Goal: Task Accomplishment & Management: Understand process/instructions

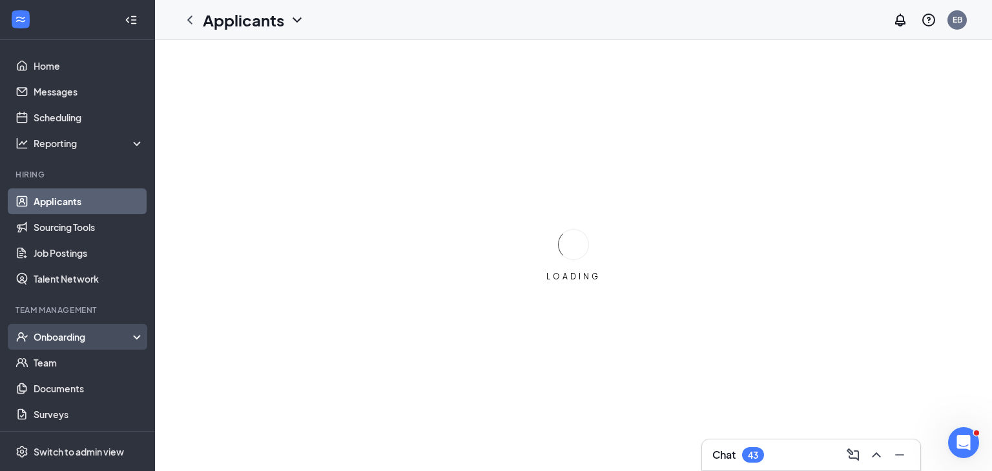
click at [74, 337] on div "Onboarding" at bounding box center [83, 337] width 99 height 13
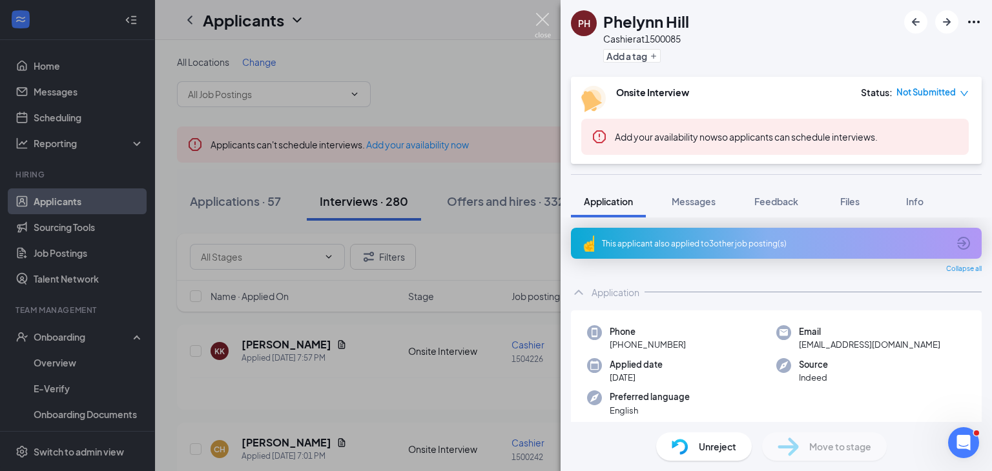
click at [539, 21] on img at bounding box center [543, 25] width 16 height 25
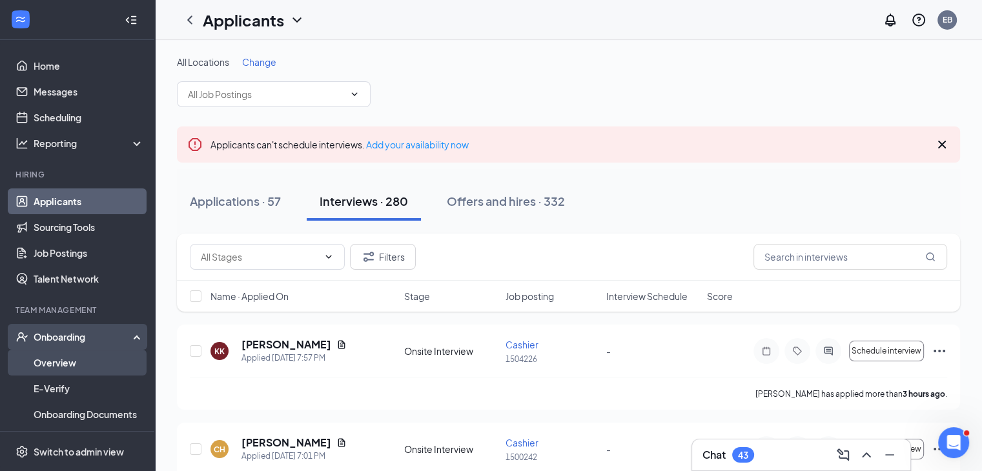
click at [75, 363] on link "Overview" at bounding box center [89, 363] width 110 height 26
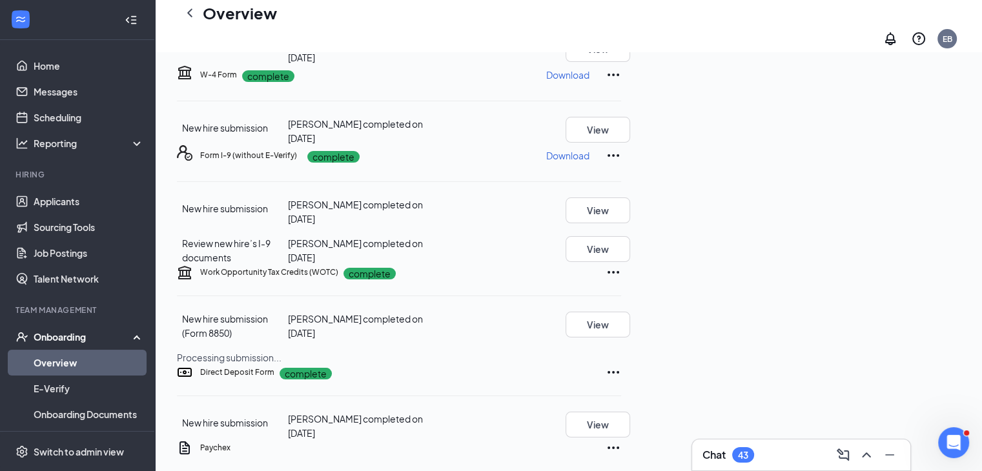
scroll to position [194, 0]
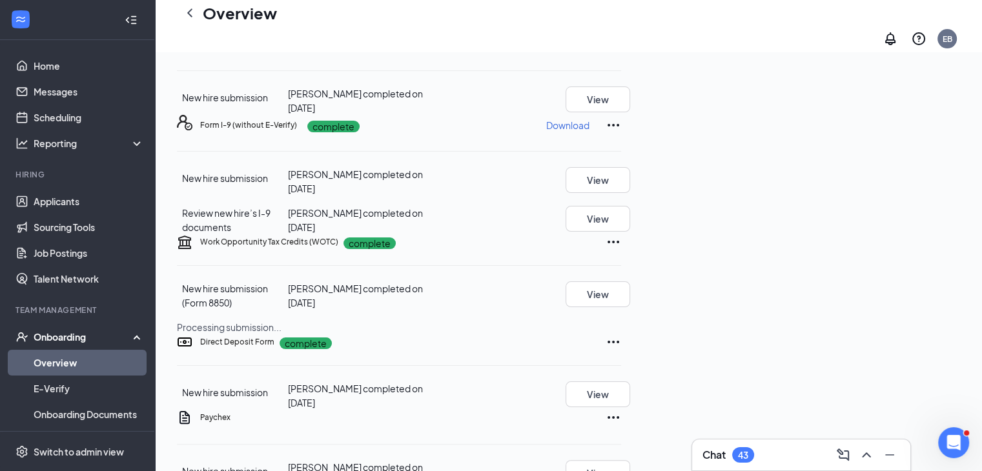
click at [590, 132] on p "Download" at bounding box center [567, 125] width 43 height 13
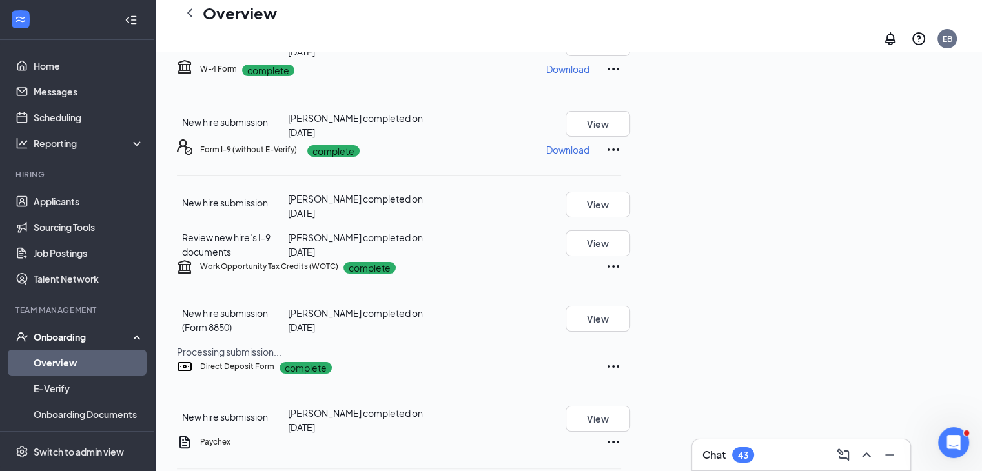
scroll to position [0, 0]
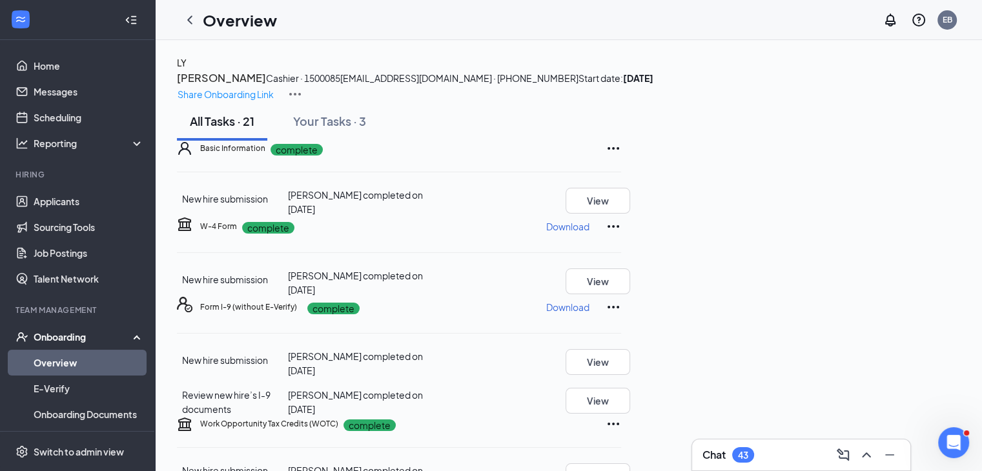
click at [185, 21] on icon "ChevronLeft" at bounding box center [190, 20] width 16 height 16
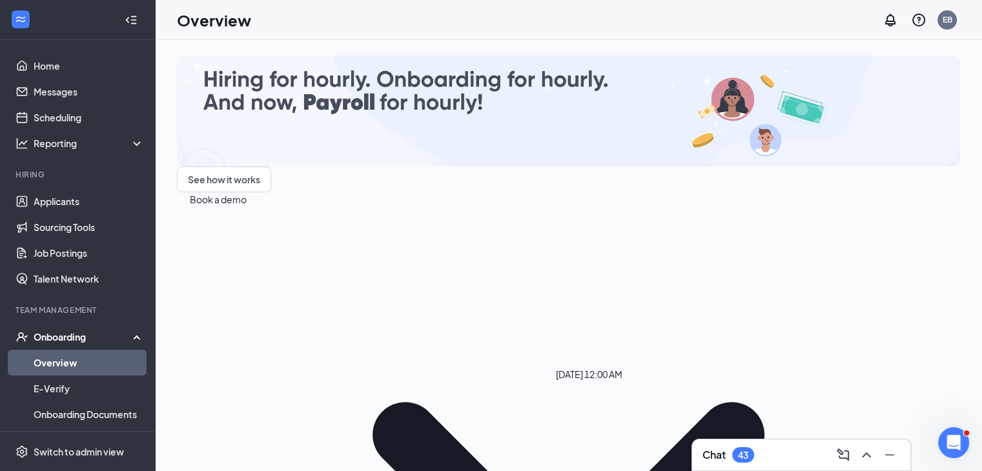
scroll to position [48, 0]
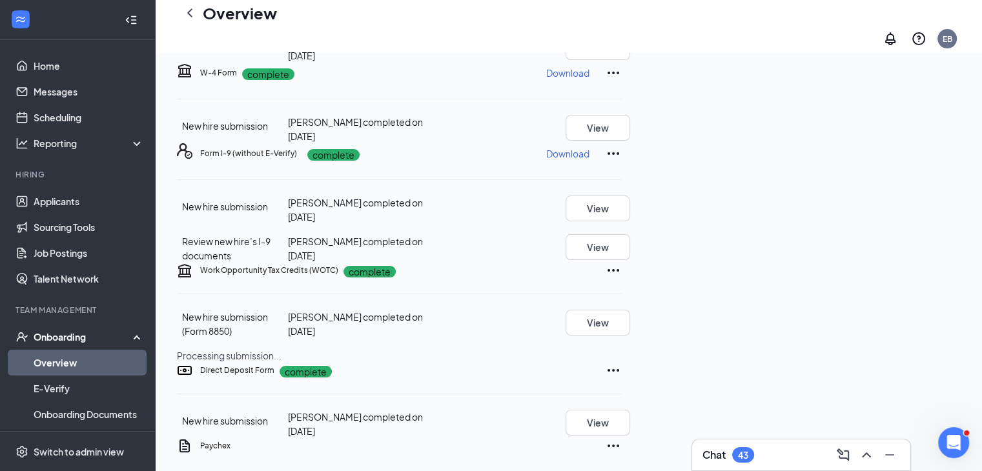
scroll to position [194, 0]
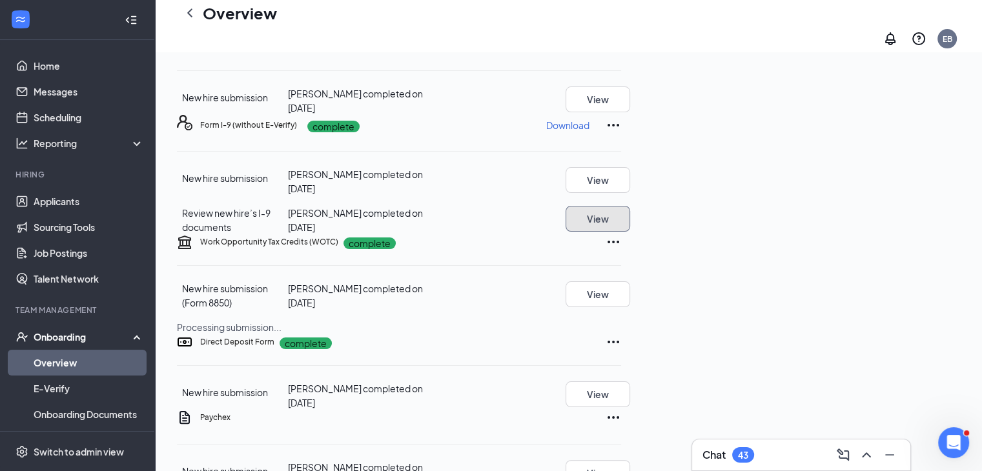
click at [630, 232] on button "View" at bounding box center [598, 219] width 65 height 26
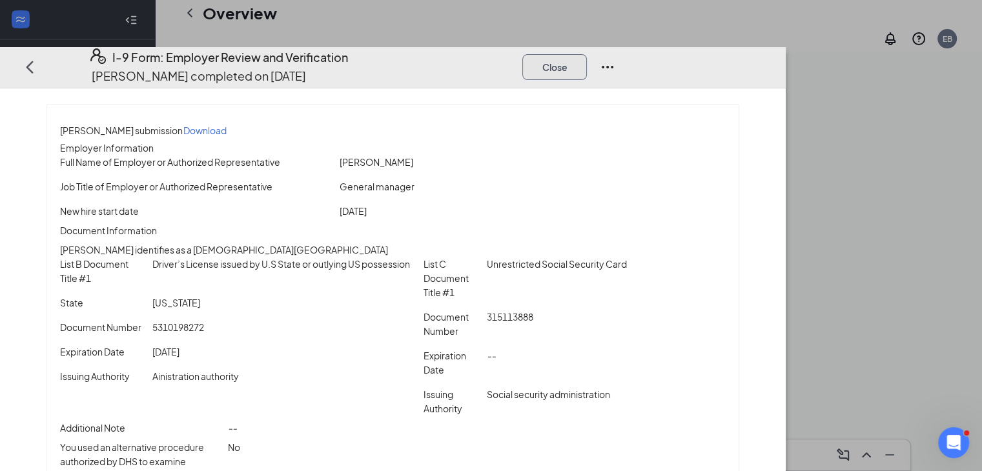
click at [587, 54] on button "Close" at bounding box center [555, 67] width 65 height 26
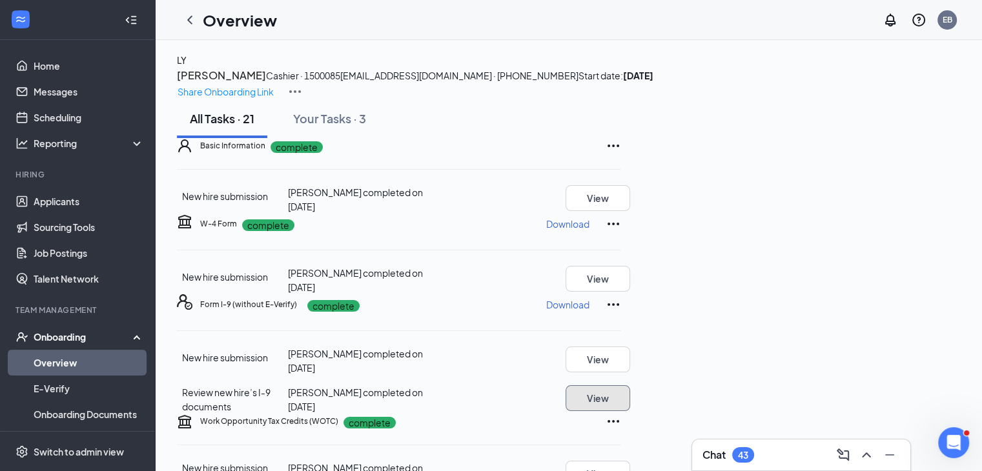
scroll to position [0, 0]
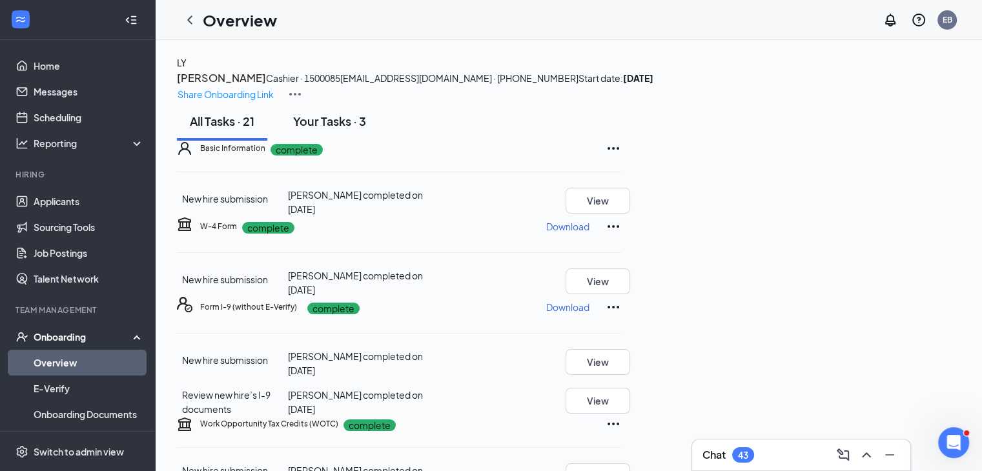
click at [344, 129] on div "Your Tasks · 3" at bounding box center [329, 121] width 73 height 16
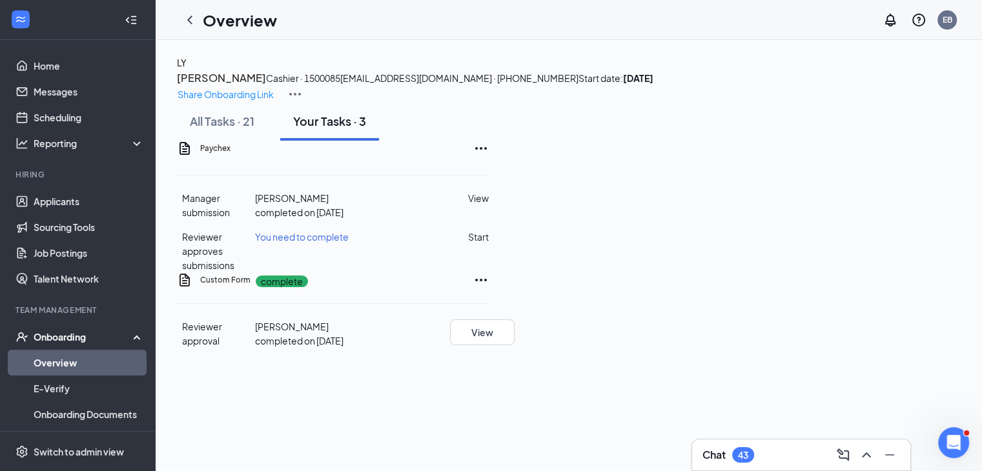
scroll to position [4, 0]
click at [489, 244] on button "Start" at bounding box center [478, 237] width 21 height 14
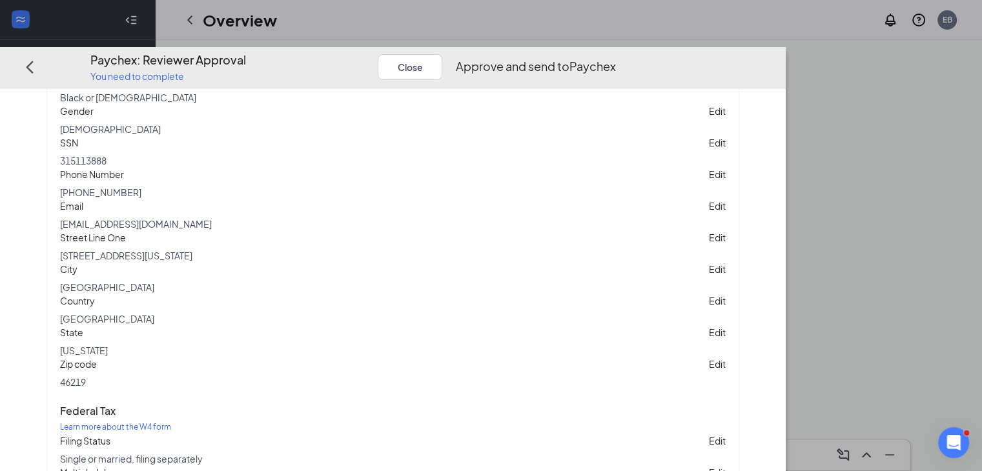
scroll to position [287, 0]
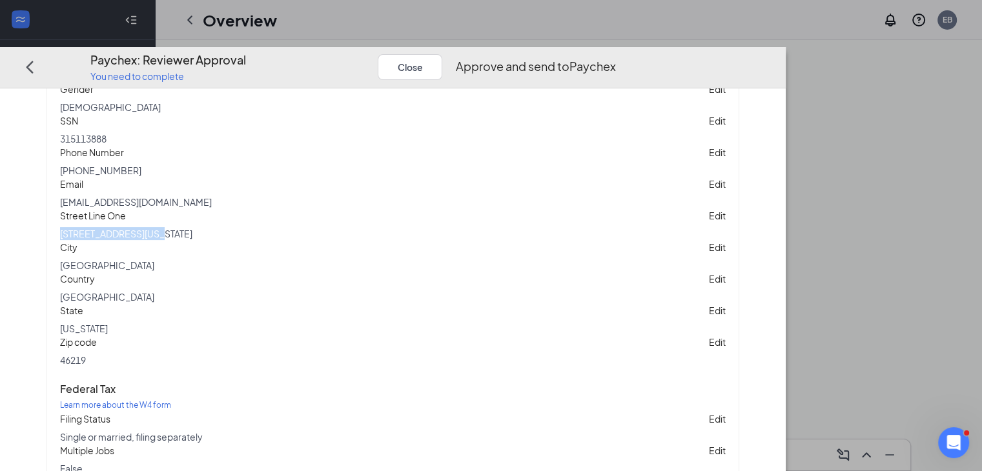
drag, startPoint x: 184, startPoint y: 332, endPoint x: 56, endPoint y: 326, distance: 128.0
click at [56, 326] on div "[PERSON_NAME] submission Personal Information Title Affix -- Edit First Name [P…" at bounding box center [393, 217] width 693 height 801
copy p "[STREET_ADDRESS][US_STATE]"
click at [171, 209] on p "[EMAIL_ADDRESS][DOMAIN_NAME]" at bounding box center [136, 202] width 152 height 13
click at [174, 209] on p "[EMAIL_ADDRESS][DOMAIN_NAME]" at bounding box center [136, 202] width 152 height 13
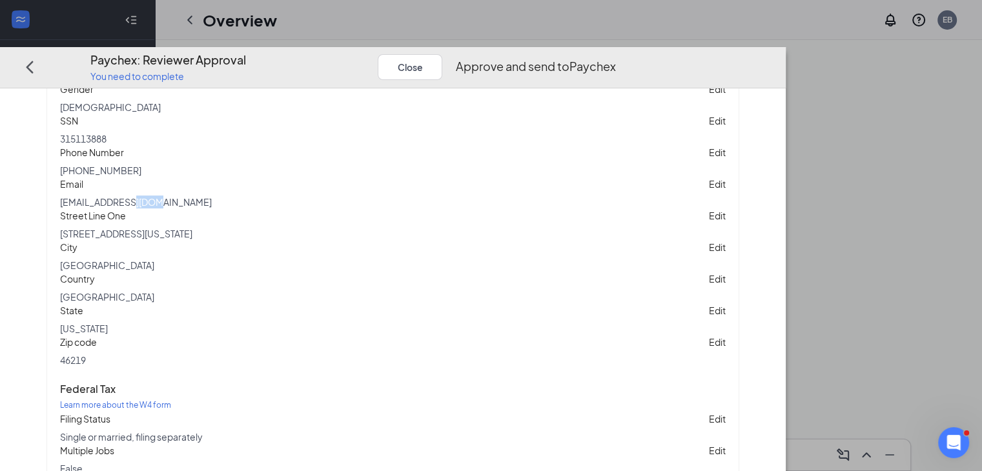
click at [174, 209] on p "[EMAIL_ADDRESS][DOMAIN_NAME]" at bounding box center [136, 202] width 152 height 13
copy p "[EMAIL_ADDRESS][DOMAIN_NAME]"
drag, startPoint x: 201, startPoint y: 333, endPoint x: 79, endPoint y: 333, distance: 121.4
click at [79, 333] on div "[PERSON_NAME] submission Personal Information Title Affix -- Edit First Name [P…" at bounding box center [393, 218] width 692 height 800
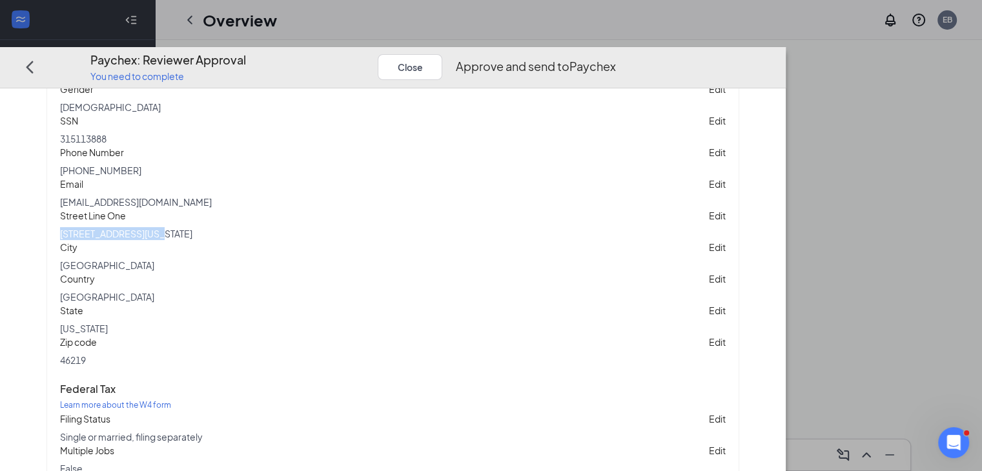
copy p "[STREET_ADDRESS][US_STATE]"
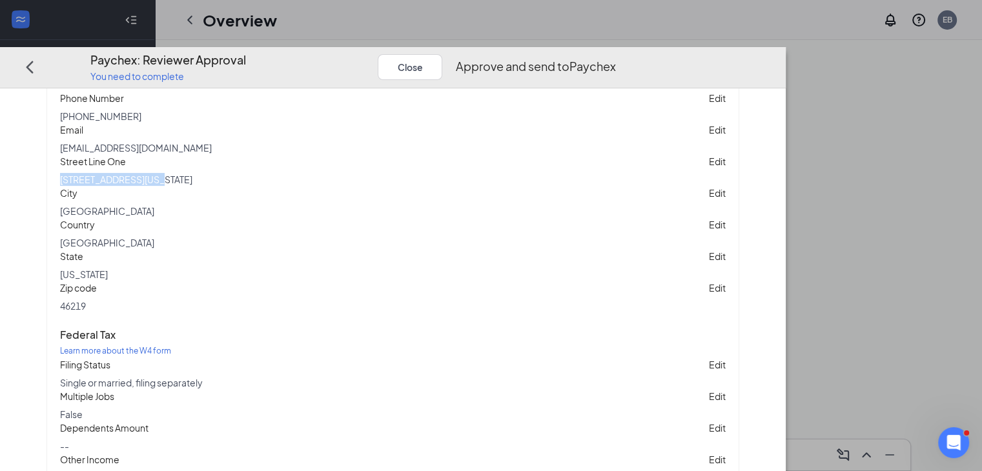
scroll to position [416, 0]
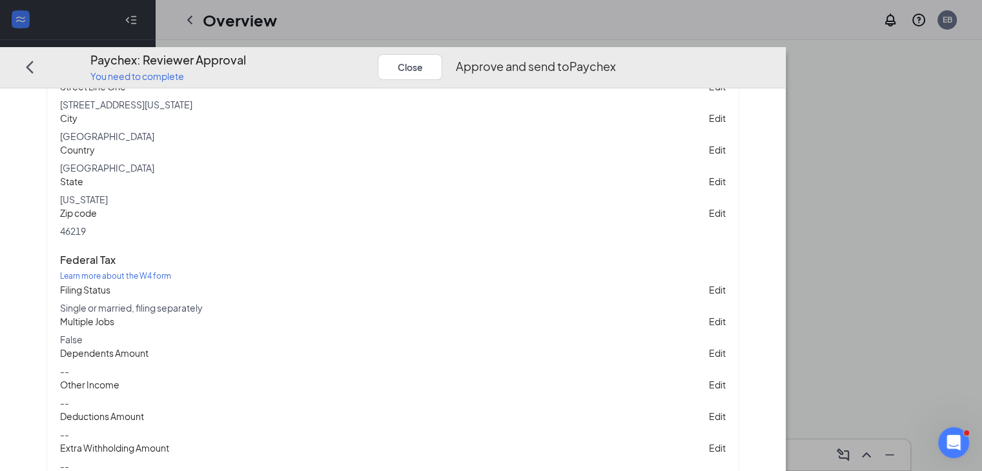
drag, startPoint x: 220, startPoint y: 160, endPoint x: 78, endPoint y: 158, distance: 142.1
click at [78, 158] on div "[PERSON_NAME] submission Personal Information Title Affix -- Edit First Name [P…" at bounding box center [393, 89] width 692 height 800
copy p "[EMAIL_ADDRESS][DOMAIN_NAME]"
drag, startPoint x: 167, startPoint y: 114, endPoint x: 96, endPoint y: 116, distance: 71.1
click at [96, 48] on div "Phone Number [PHONE_NUMBER] Edit" at bounding box center [393, 32] width 666 height 32
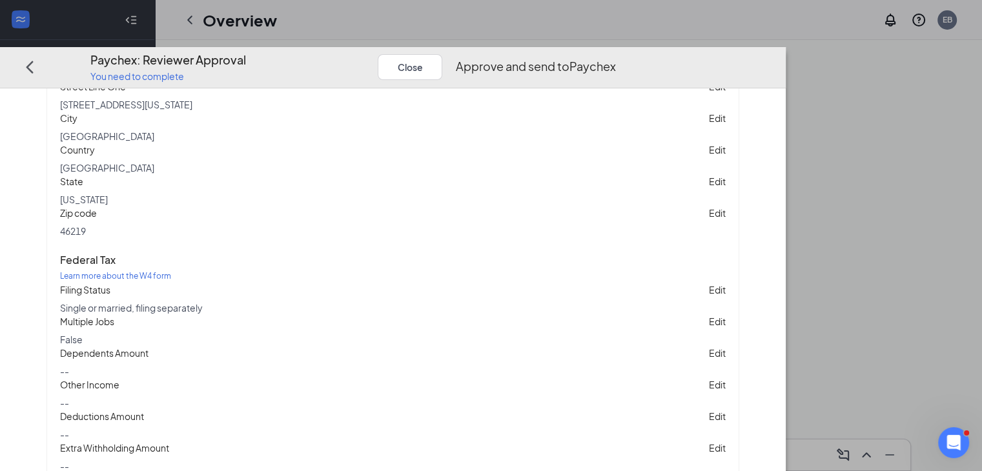
copy p "4632896878"
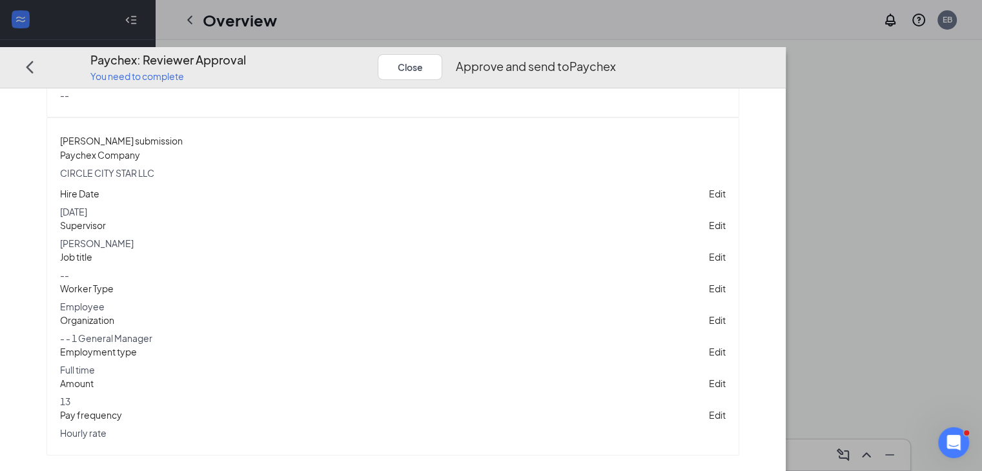
scroll to position [1126, 0]
click at [442, 54] on button "Close" at bounding box center [410, 67] width 65 height 26
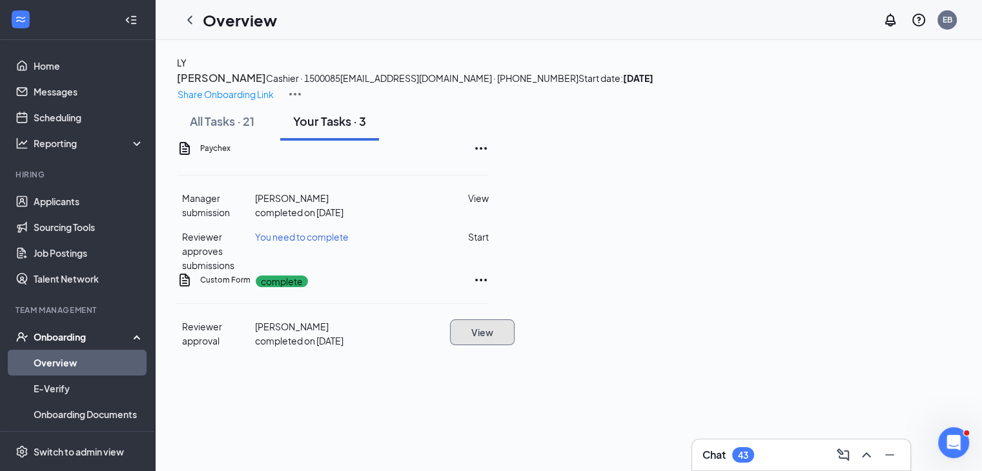
click at [515, 346] on button "View" at bounding box center [482, 333] width 65 height 26
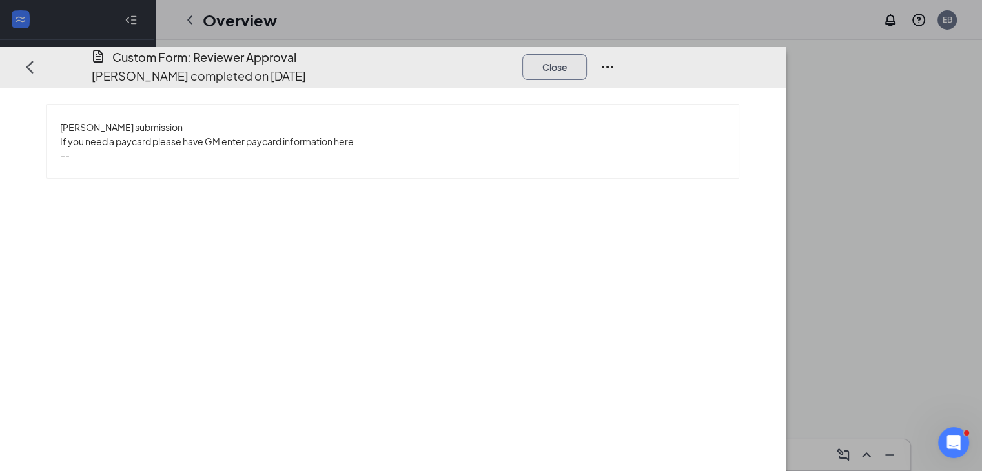
click at [587, 54] on button "Close" at bounding box center [555, 67] width 65 height 26
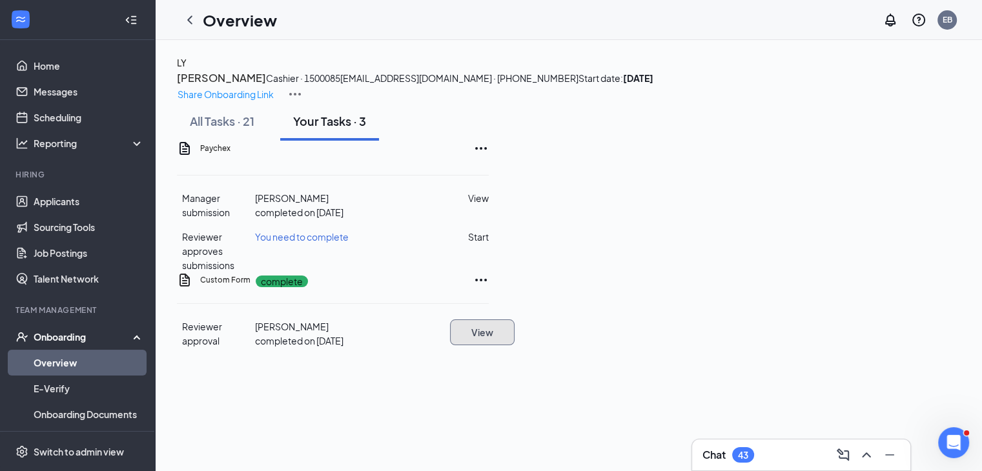
scroll to position [0, 0]
click at [241, 129] on div "All Tasks · 21" at bounding box center [222, 121] width 65 height 16
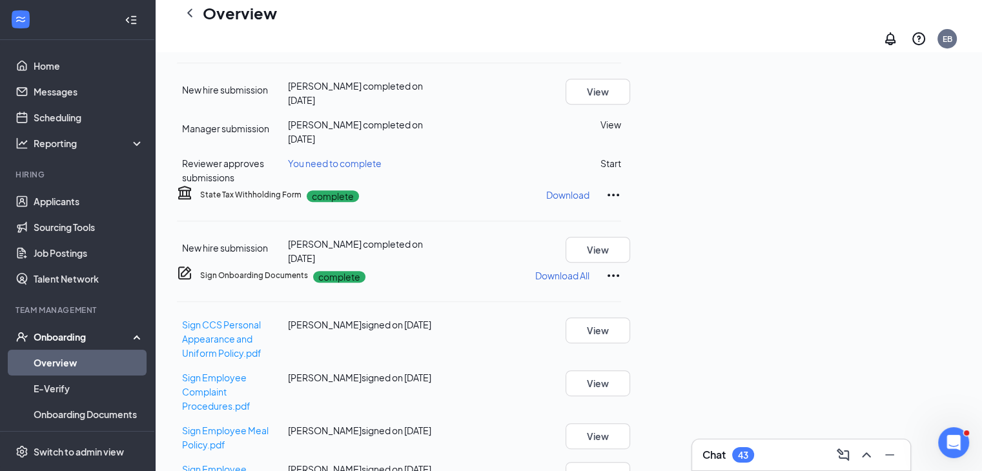
scroll to position [581, 0]
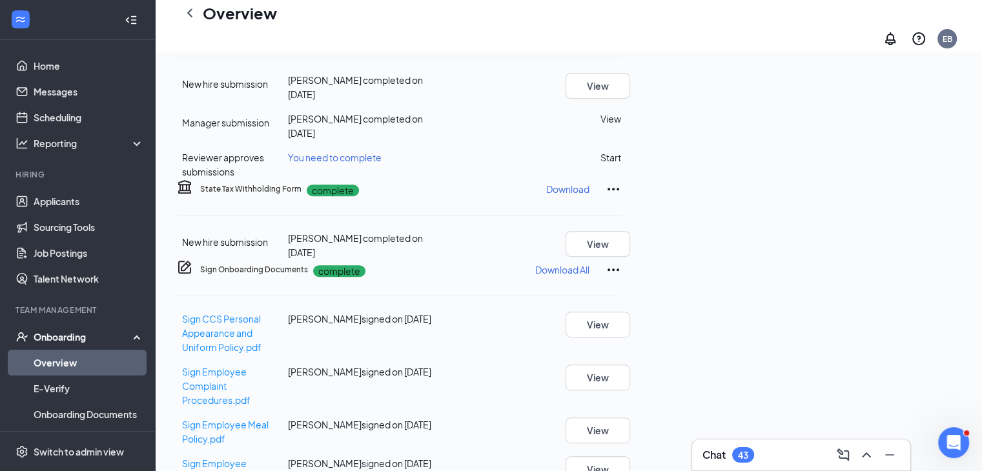
click at [630, 20] on button "View" at bounding box center [598, 7] width 65 height 26
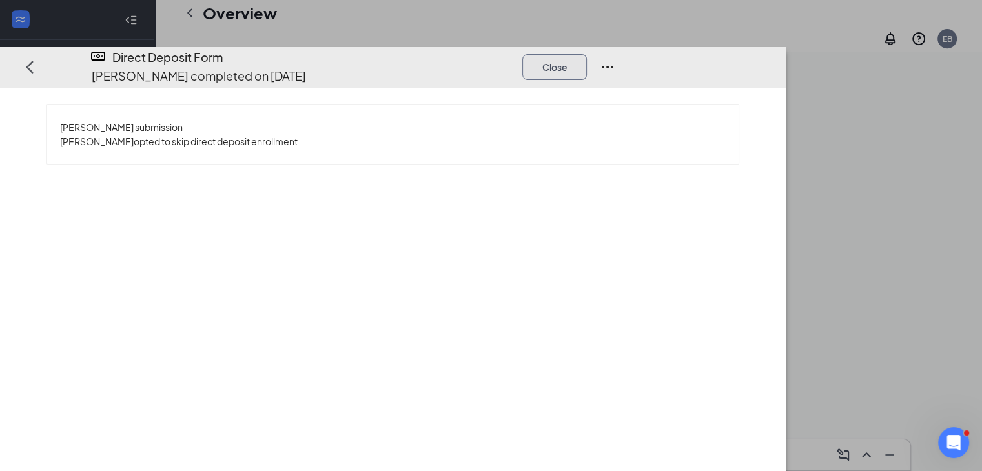
click at [587, 54] on button "Close" at bounding box center [555, 67] width 65 height 26
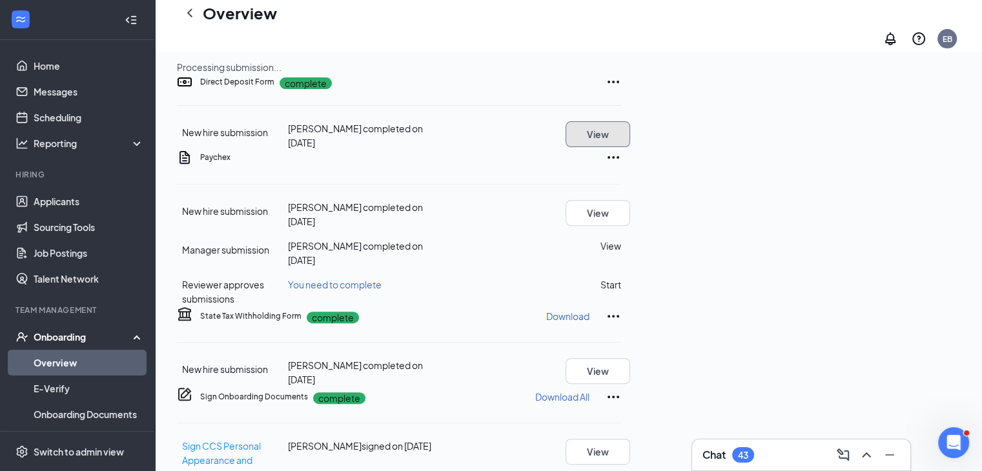
scroll to position [452, 0]
